Goal: Task Accomplishment & Management: Manage account settings

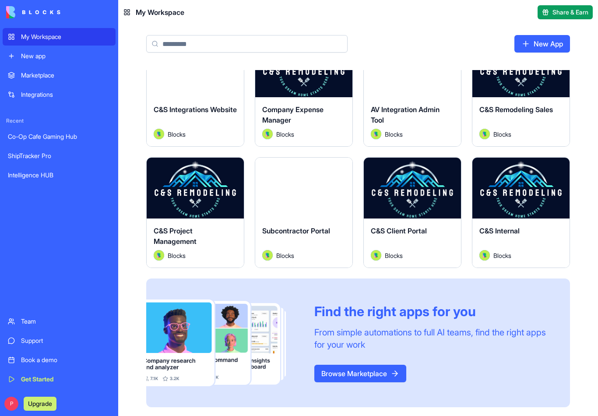
scroll to position [276, 0]
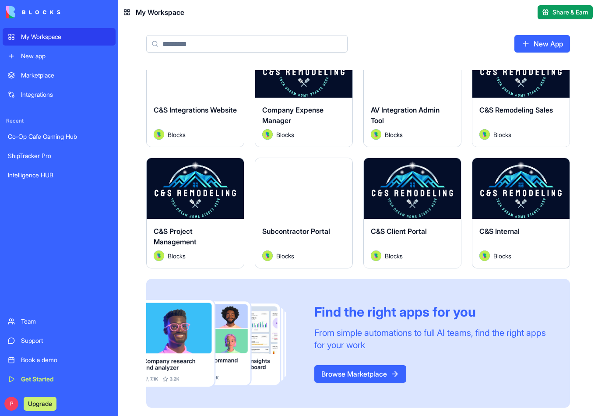
click at [526, 193] on button "Launch" at bounding box center [521, 189] width 66 height 18
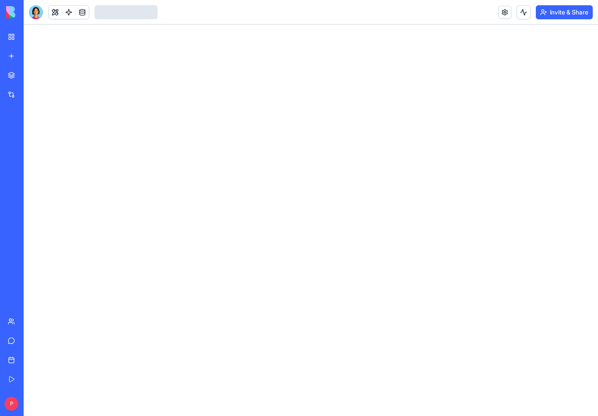
click at [502, 17] on link at bounding box center [504, 12] width 13 height 13
click at [567, 17] on button "Invite & Share" at bounding box center [564, 12] width 57 height 14
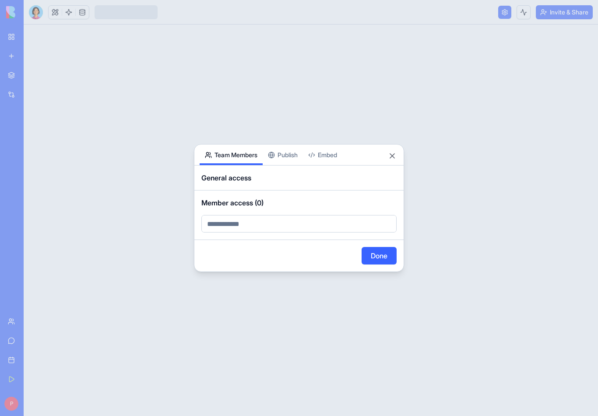
click at [295, 158] on div "Share App Team Members Publish Embed General access Member access (0) Done Close" at bounding box center [299, 208] width 210 height 128
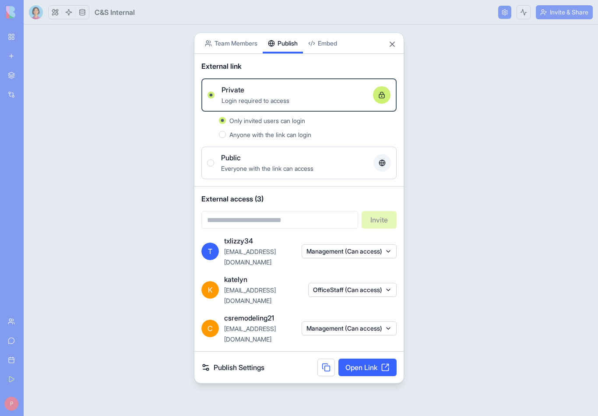
click at [390, 49] on button "Close" at bounding box center [392, 44] width 9 height 9
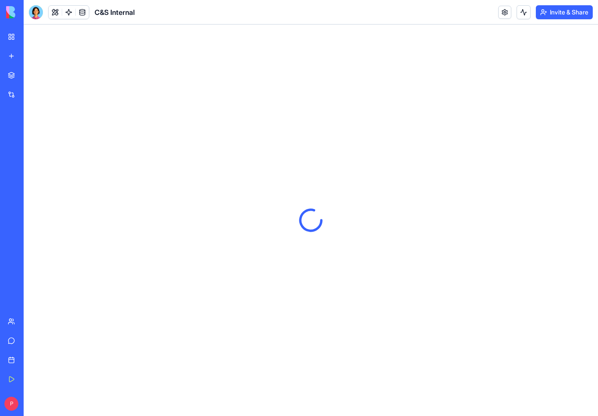
click at [502, 18] on link at bounding box center [504, 12] width 13 height 13
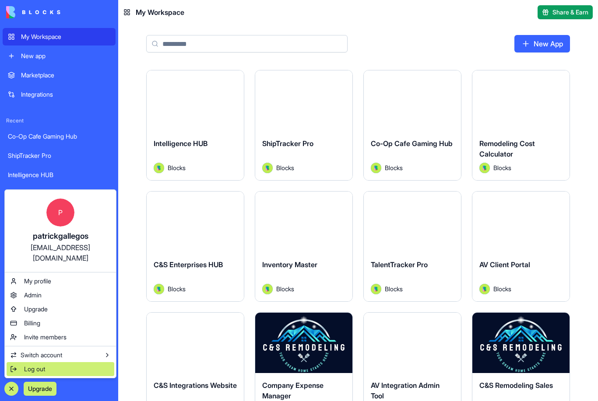
click at [69, 371] on div "Log out" at bounding box center [61, 369] width 108 height 14
